Goal: Navigation & Orientation: Find specific page/section

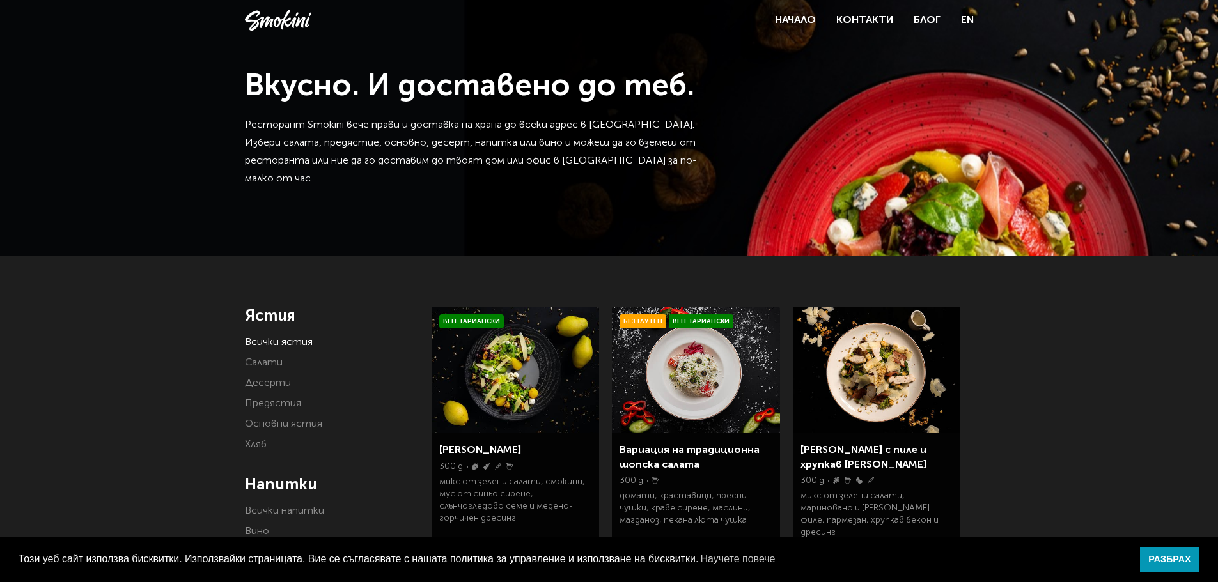
click at [303, 339] on link "Всички ястия" at bounding box center [279, 342] width 68 height 10
click at [295, 346] on link "Всички ястия" at bounding box center [279, 342] width 68 height 10
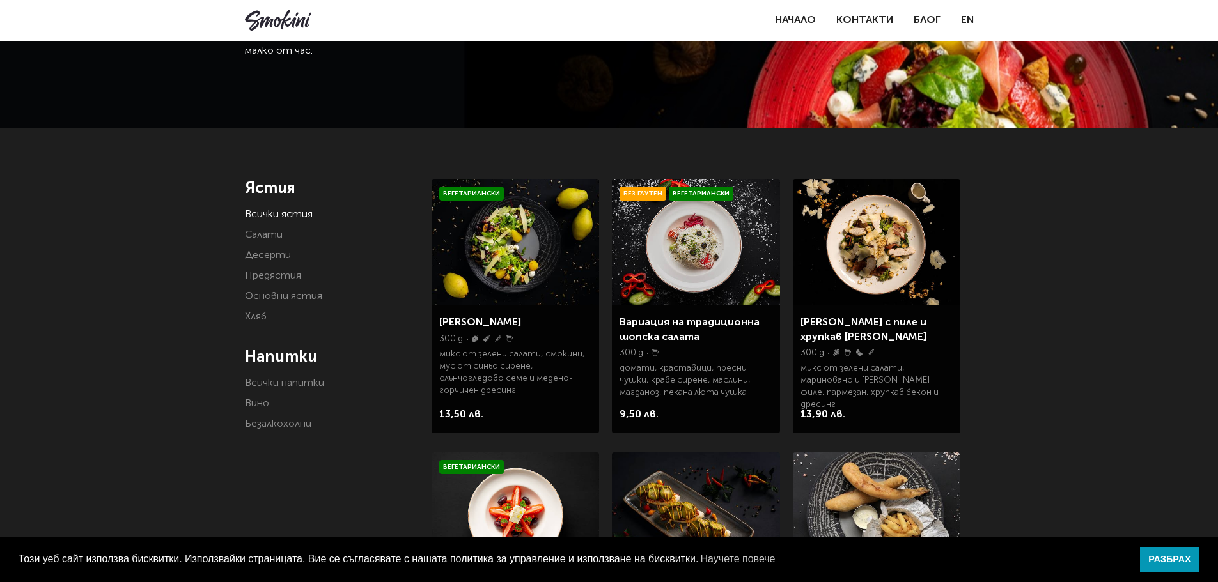
scroll to position [321, 0]
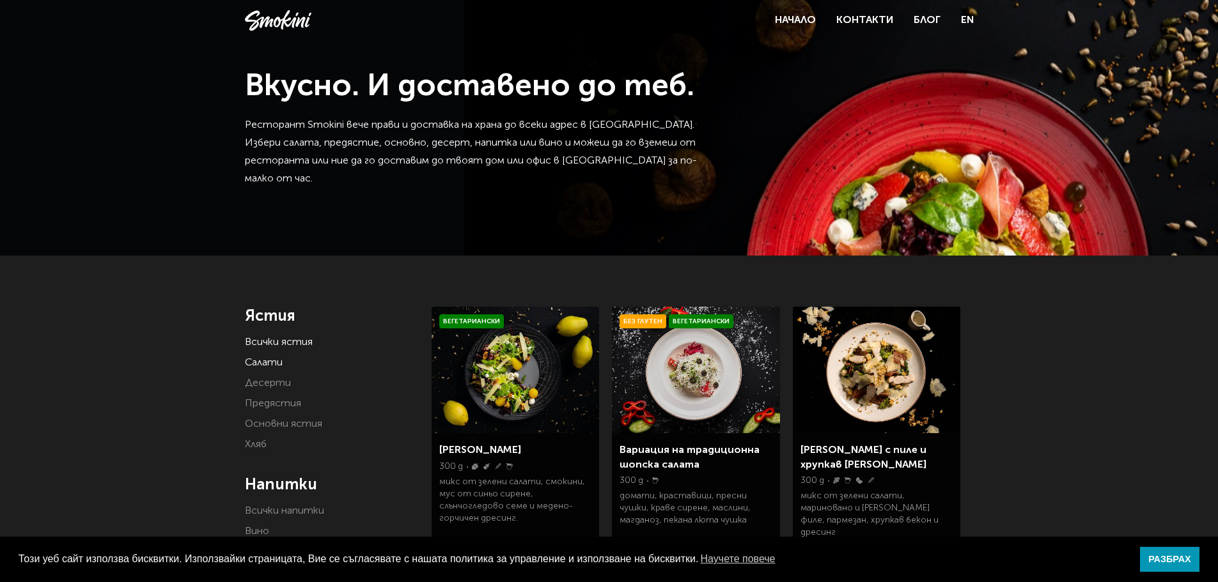
click at [263, 364] on link "Салати" at bounding box center [264, 363] width 38 height 10
click at [258, 401] on link "Предястия" at bounding box center [273, 404] width 56 height 10
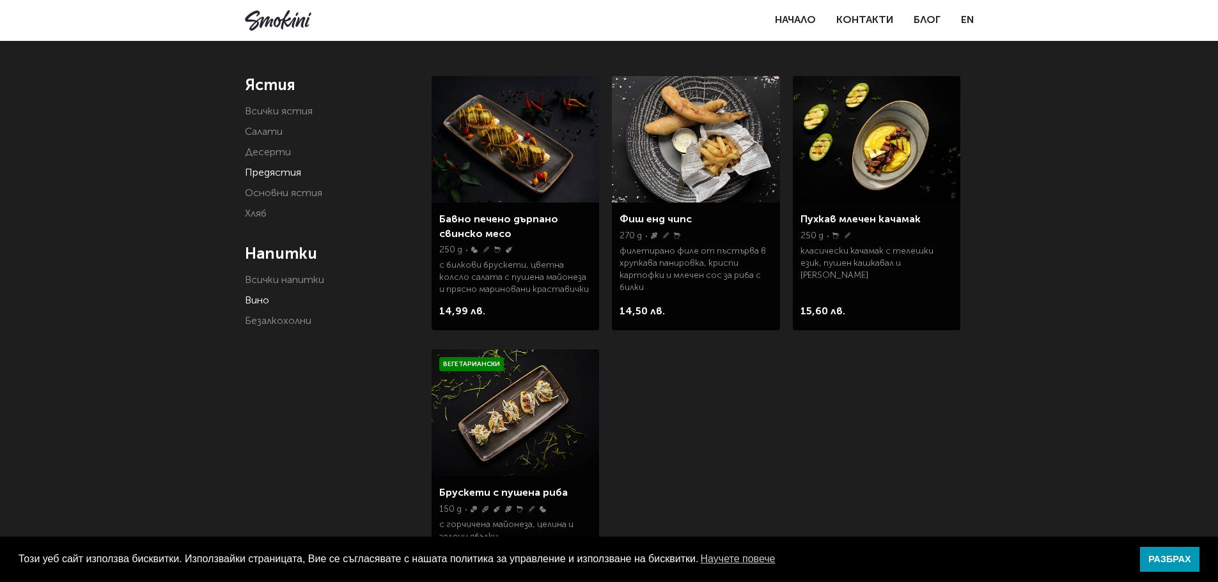
scroll to position [128, 0]
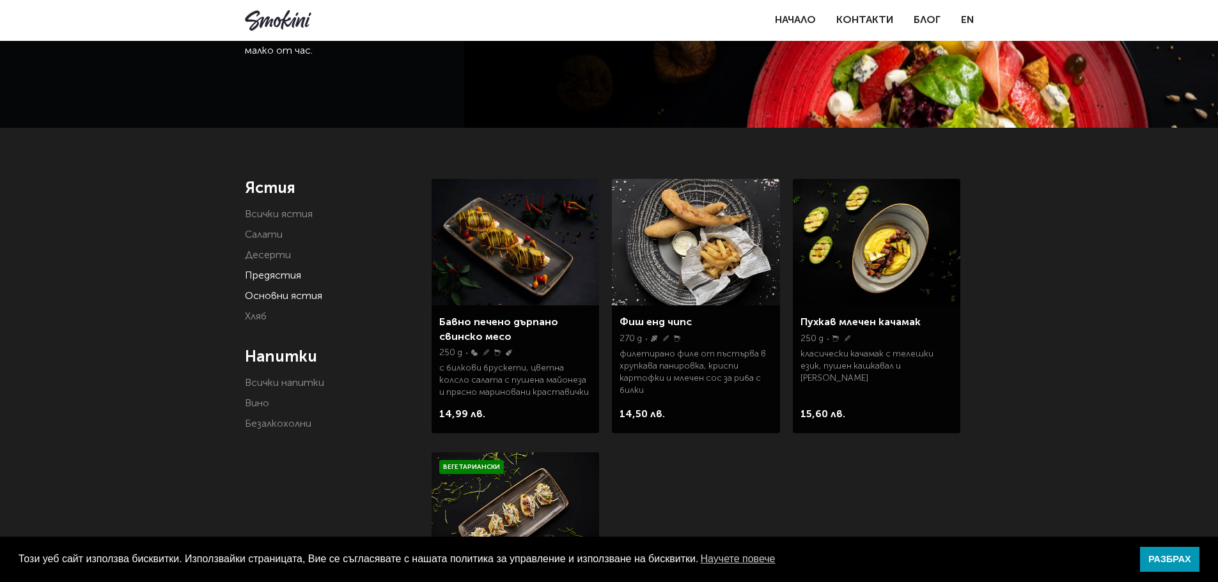
click at [267, 296] on link "Основни ястия" at bounding box center [283, 296] width 77 height 10
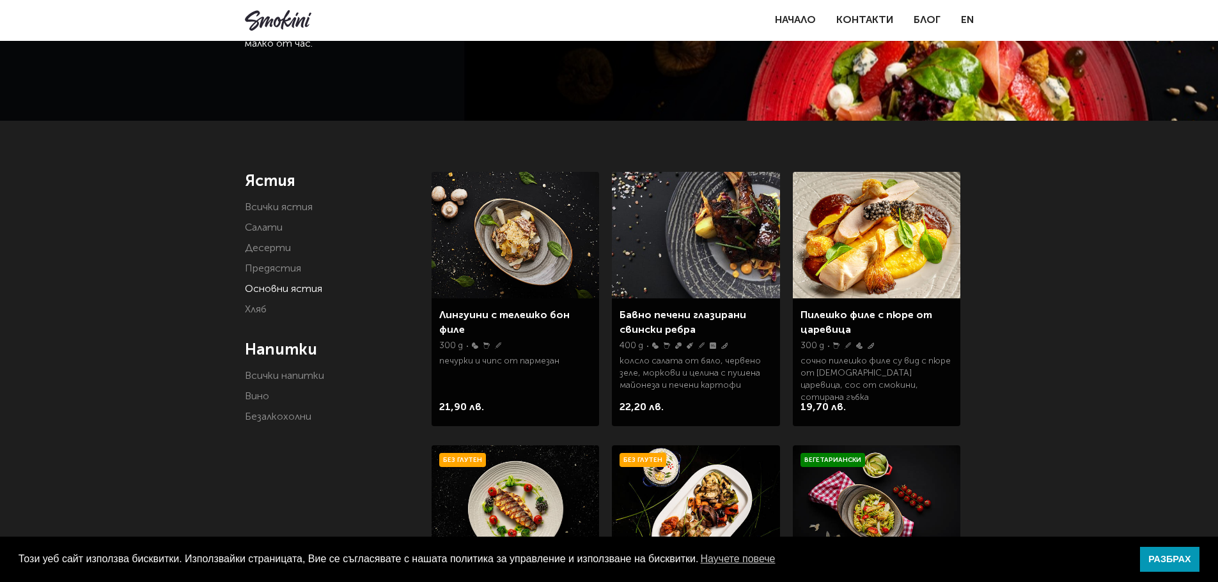
scroll to position [128, 0]
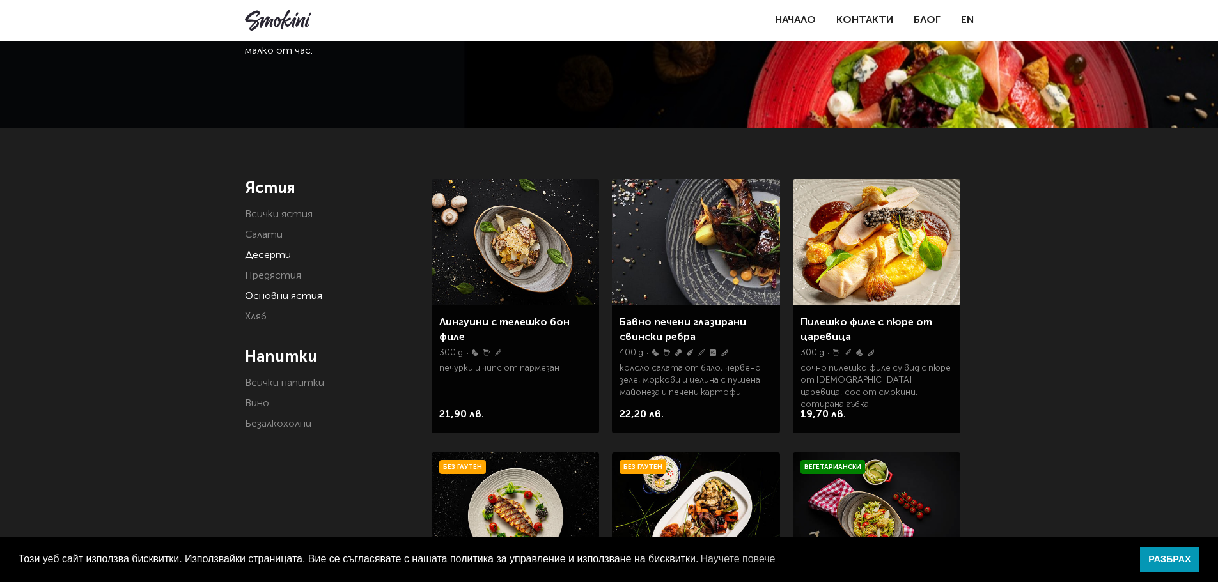
click at [275, 258] on link "Десерти" at bounding box center [268, 256] width 46 height 10
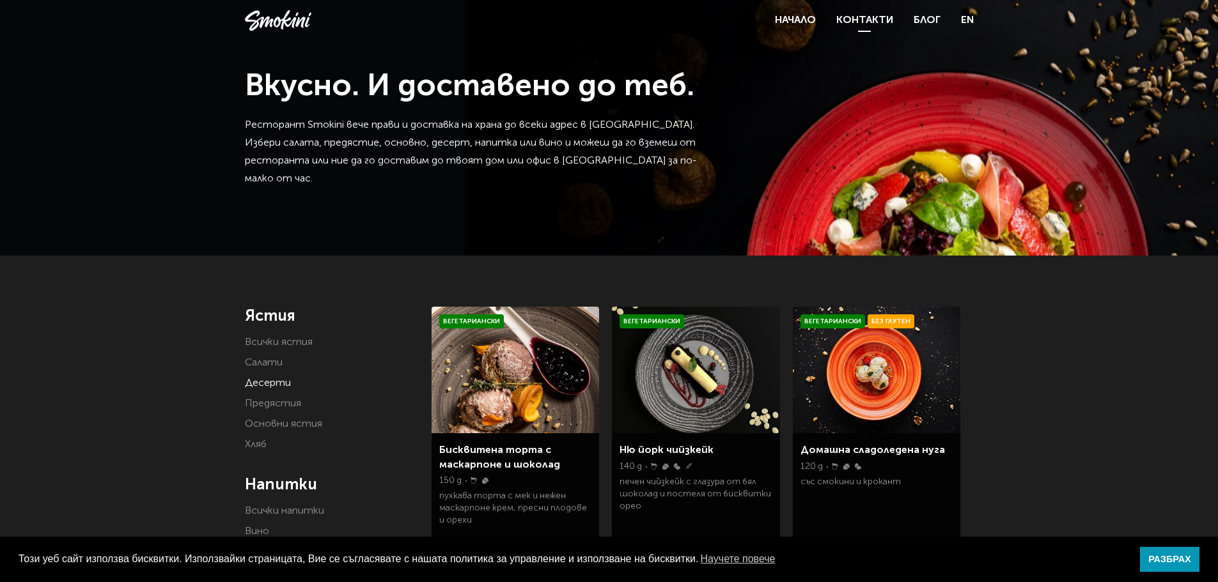
click at [867, 16] on link "Контакти" at bounding box center [864, 20] width 57 height 10
